Goal: Task Accomplishment & Management: Manage account settings

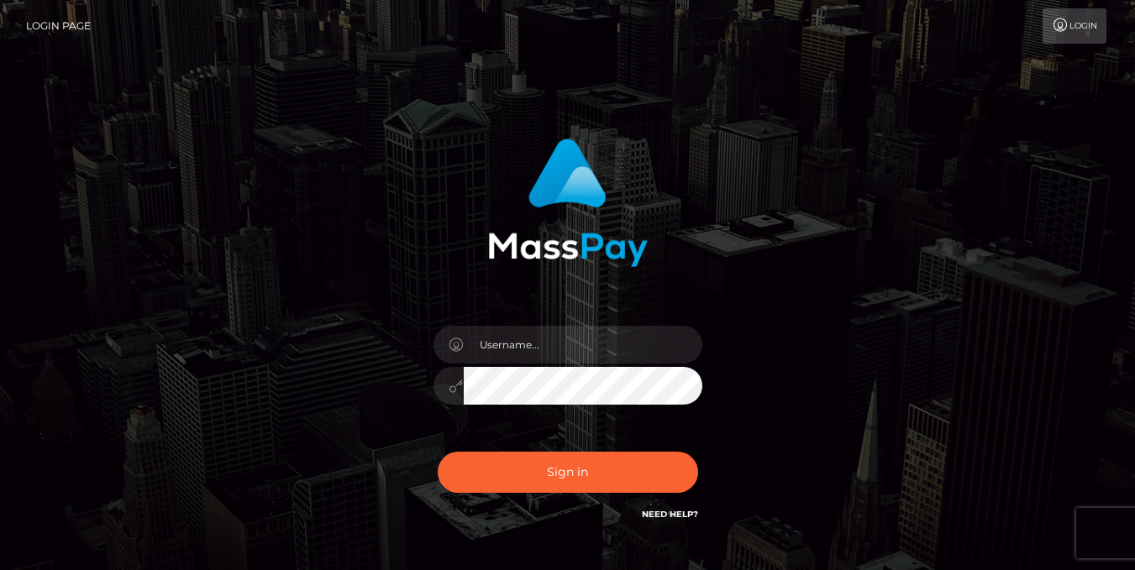
click at [560, 339] on input "text" at bounding box center [583, 345] width 239 height 38
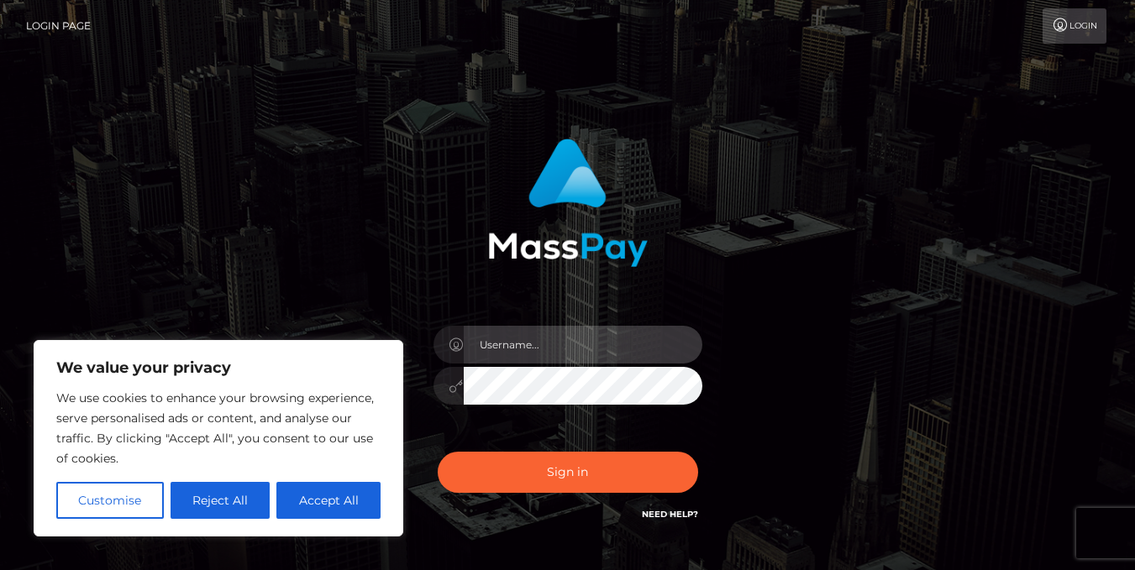
type input "clairelopezwho@gmail.com"
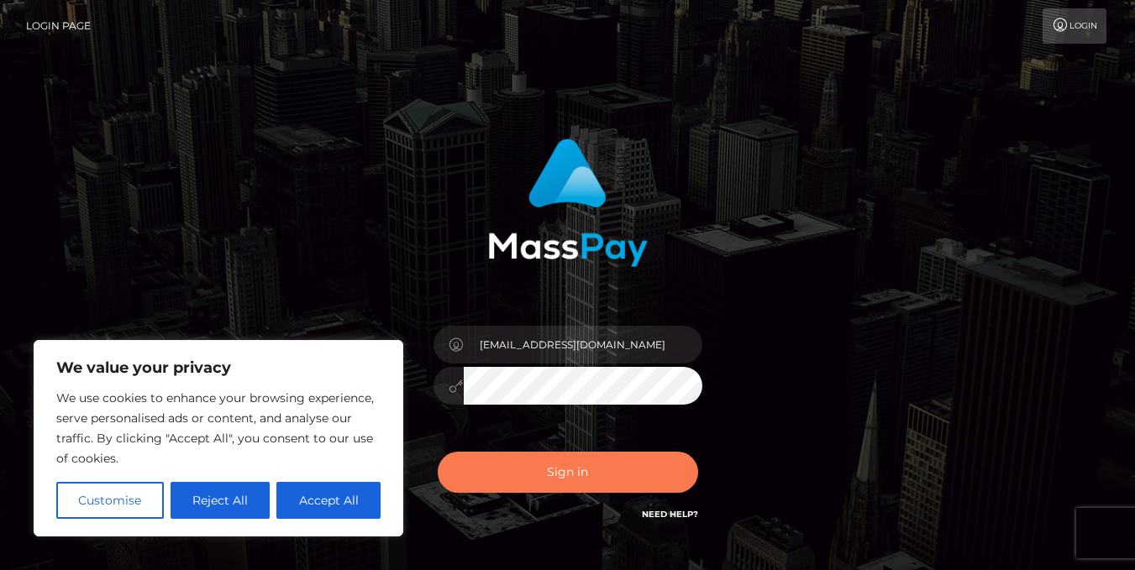
click at [577, 482] on button "Sign in" at bounding box center [568, 472] width 260 height 41
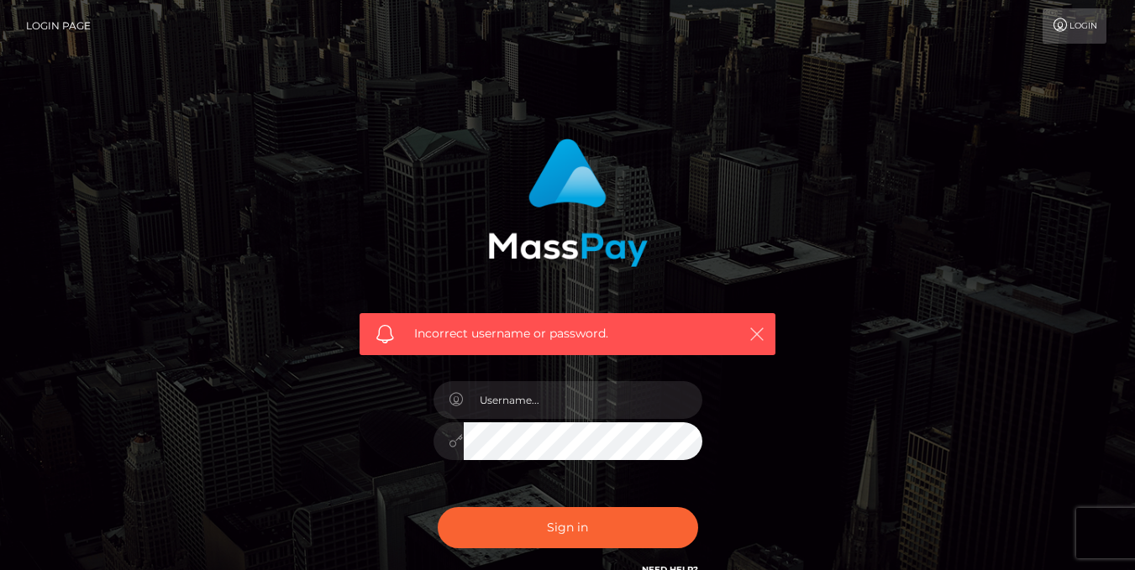
click at [756, 341] on icon "button" at bounding box center [757, 334] width 17 height 17
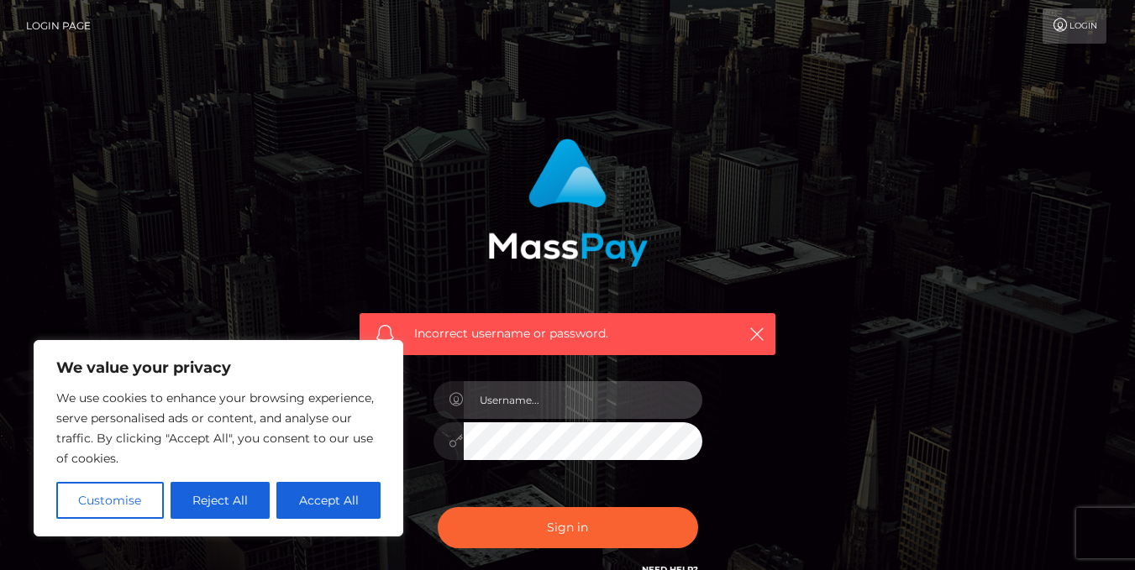
click at [554, 403] on input "text" at bounding box center [583, 400] width 239 height 38
click at [762, 333] on icon "button" at bounding box center [757, 334] width 17 height 17
